Goal: Entertainment & Leisure: Consume media (video, audio)

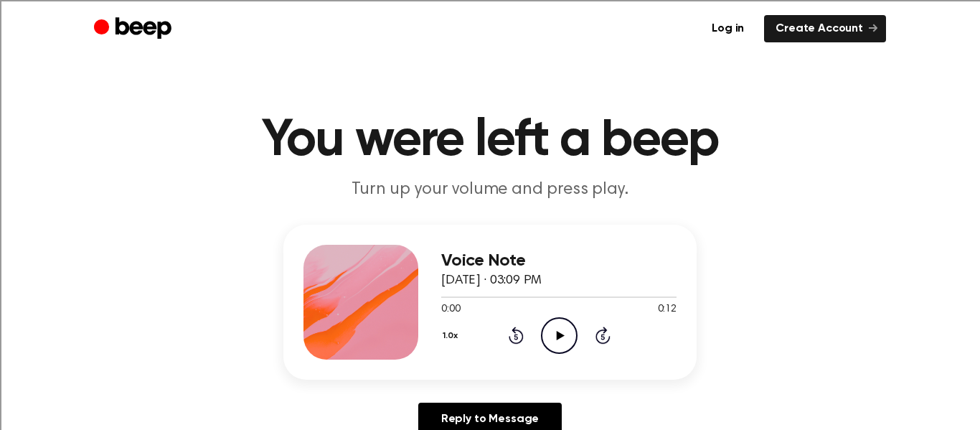
click at [565, 333] on icon "Play Audio" at bounding box center [559, 335] width 37 height 37
click at [563, 332] on icon "Play Audio" at bounding box center [559, 335] width 37 height 37
click at [555, 335] on icon "Play Audio" at bounding box center [559, 335] width 37 height 37
